Goal: Task Accomplishment & Management: Manage account settings

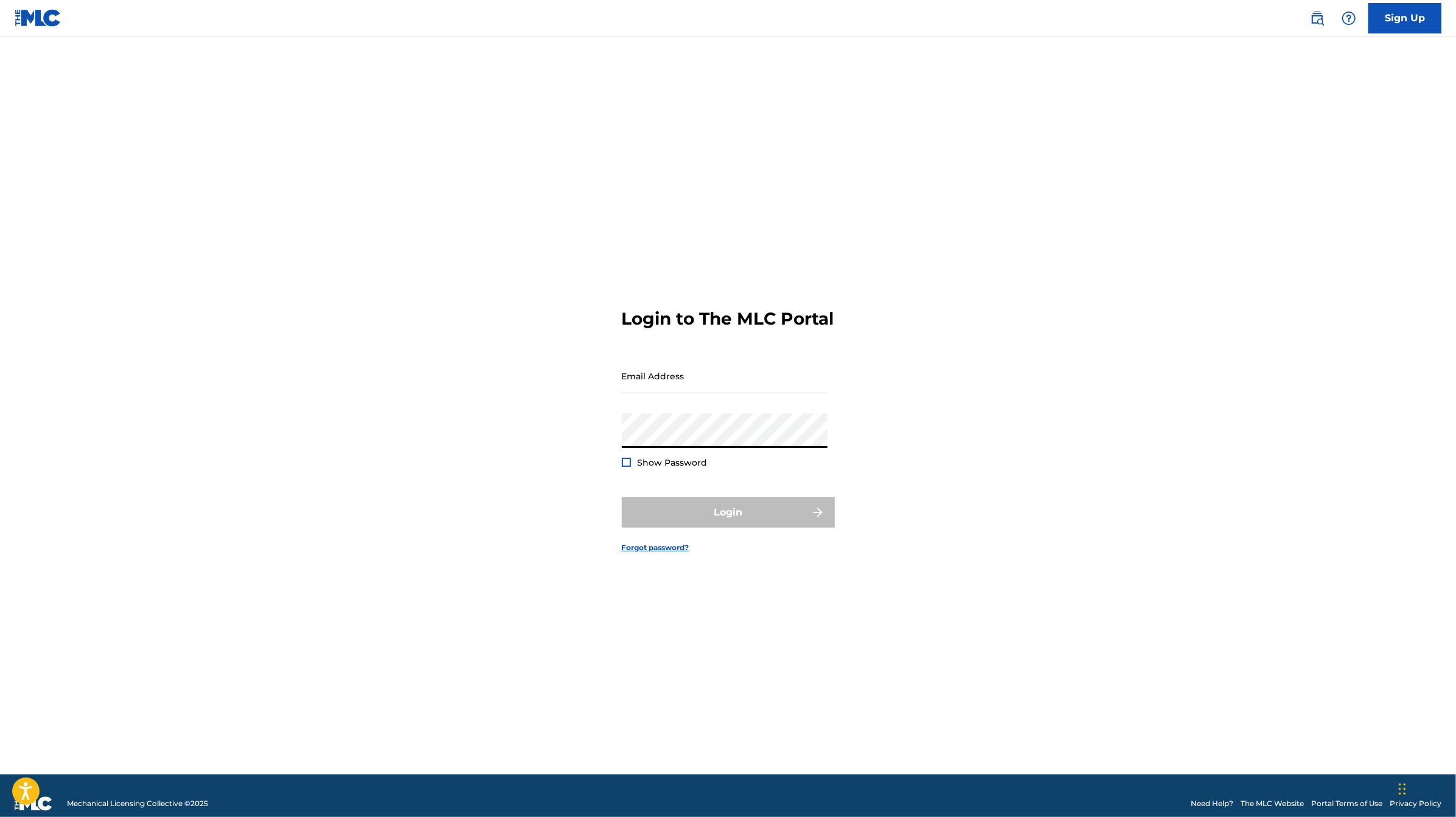
type input "[EMAIL_ADDRESS][DOMAIN_NAME]"
click at [622, 498] on button "Login" at bounding box center [728, 512] width 213 height 30
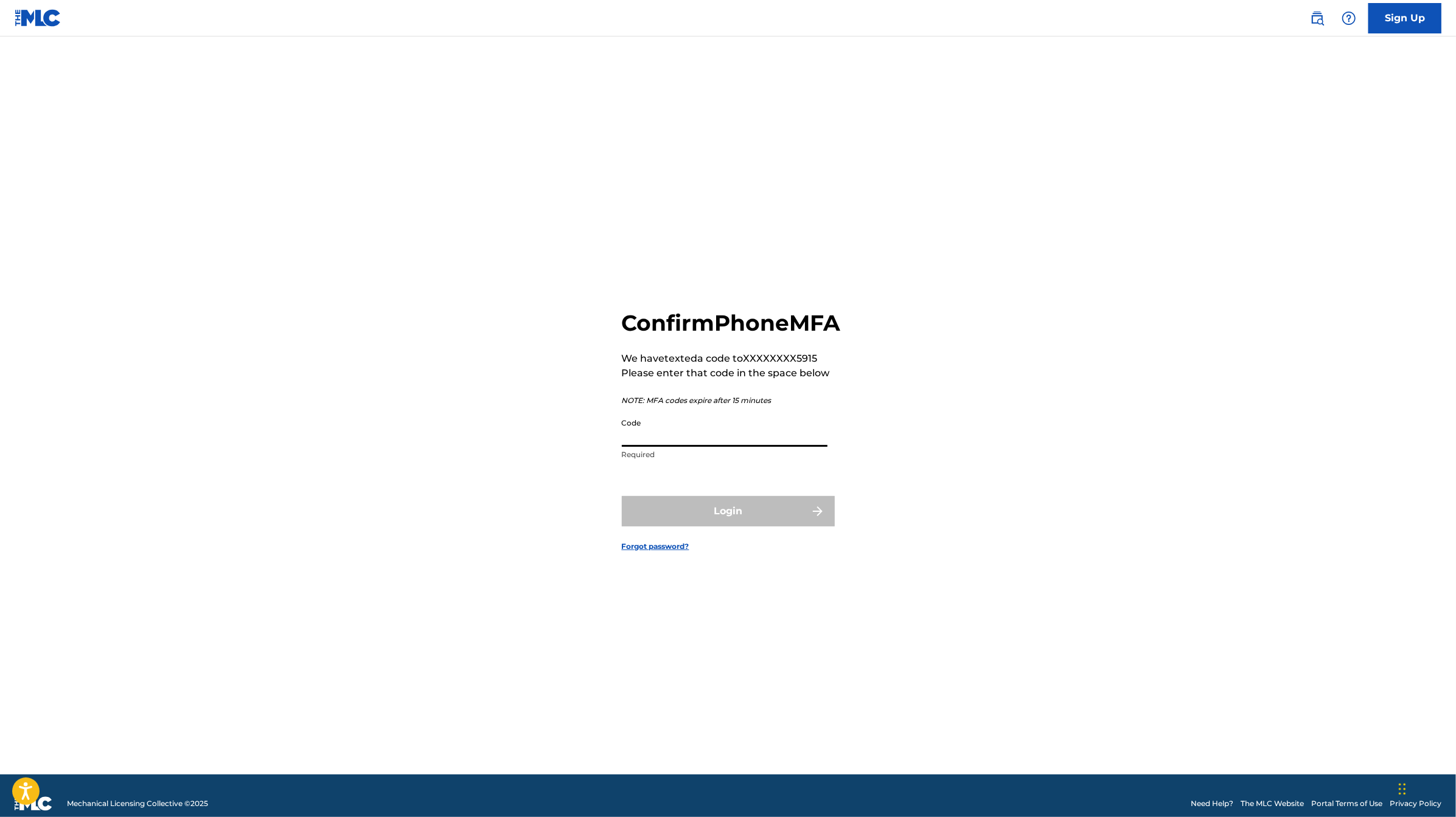
click at [653, 447] on input "Code" at bounding box center [725, 429] width 206 height 35
click at [653, 461] on p "Required" at bounding box center [725, 454] width 206 height 11
click at [675, 447] on input "Code" at bounding box center [725, 429] width 206 height 35
type input "459573"
click at [699, 520] on button "Login" at bounding box center [728, 511] width 213 height 30
